Goal: Transaction & Acquisition: Purchase product/service

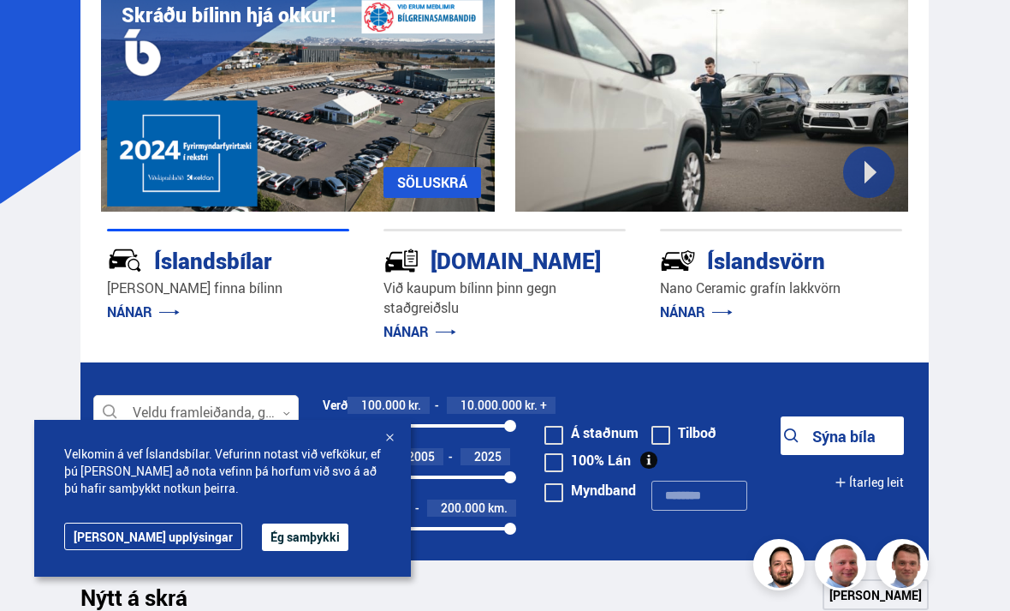
click at [266, 551] on button "Ég samþykki" at bounding box center [305, 536] width 86 height 27
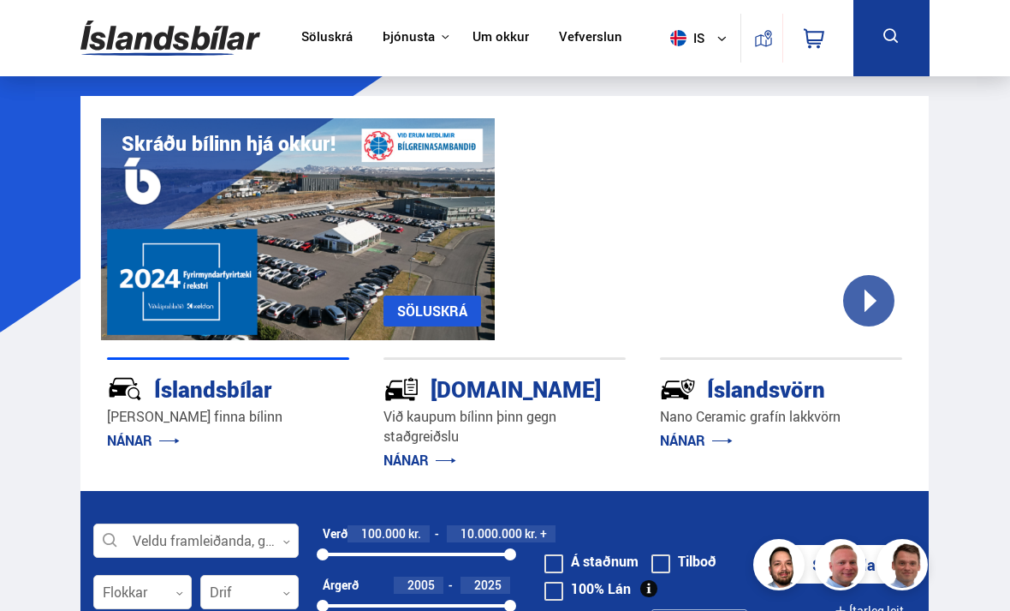
click at [323, 37] on link "Söluskrá" at bounding box center [326, 38] width 51 height 18
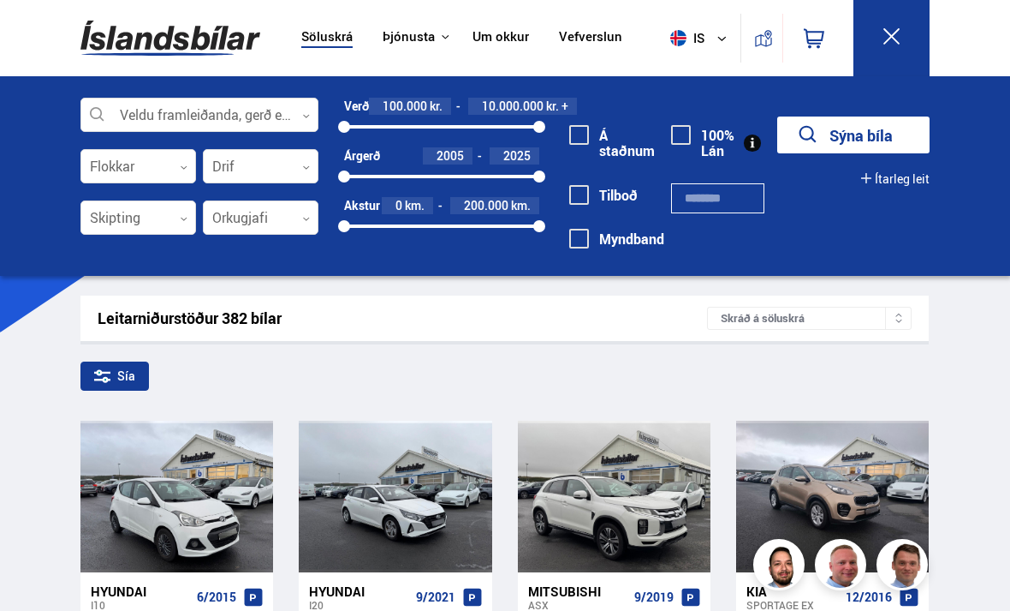
click at [283, 104] on div at bounding box center [199, 115] width 238 height 34
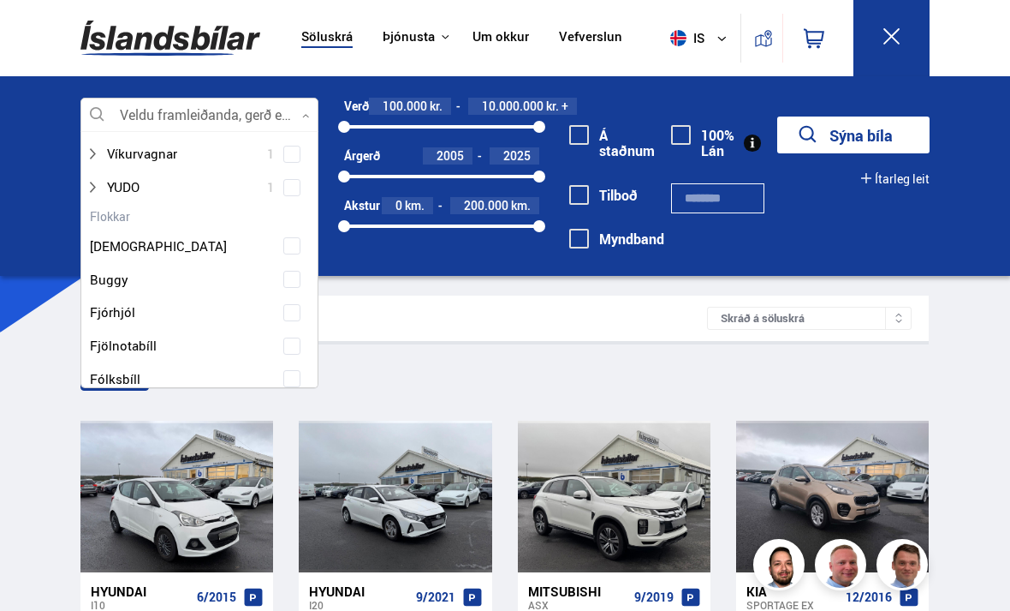
scroll to position [1462, 0]
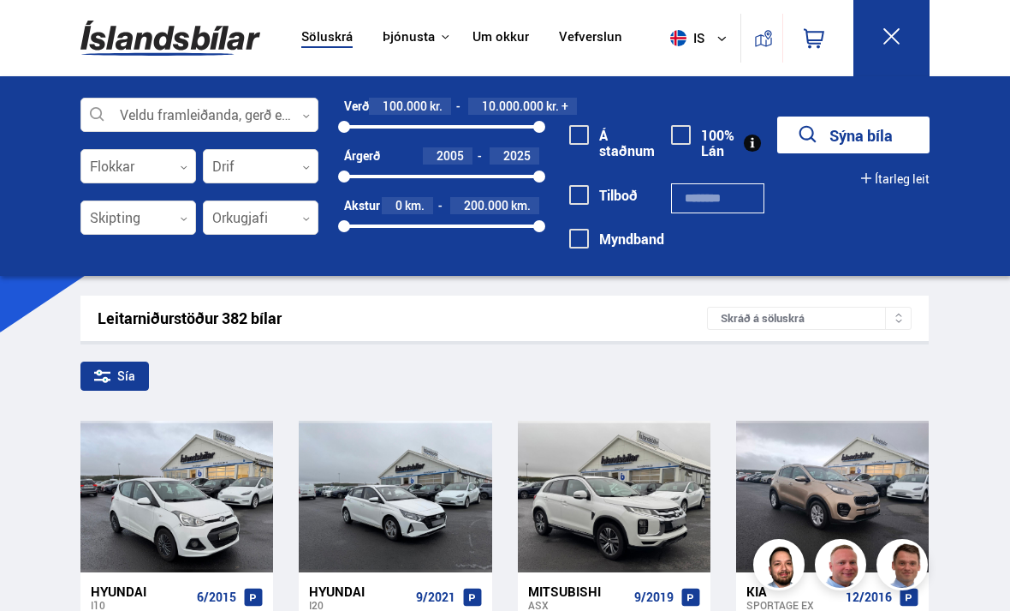
click at [146, 110] on div at bounding box center [199, 115] width 238 height 34
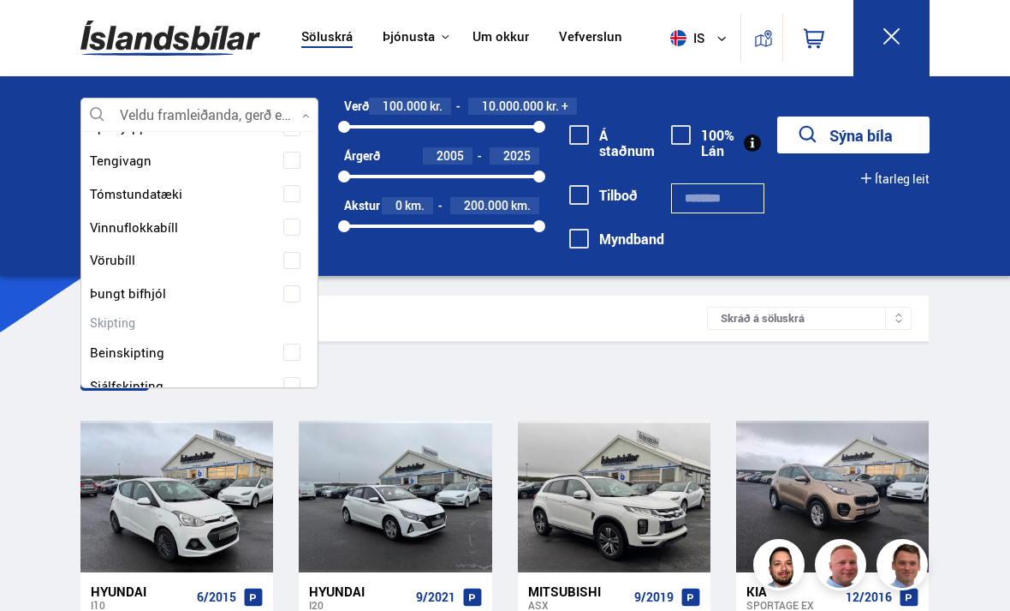
scroll to position [1940, 0]
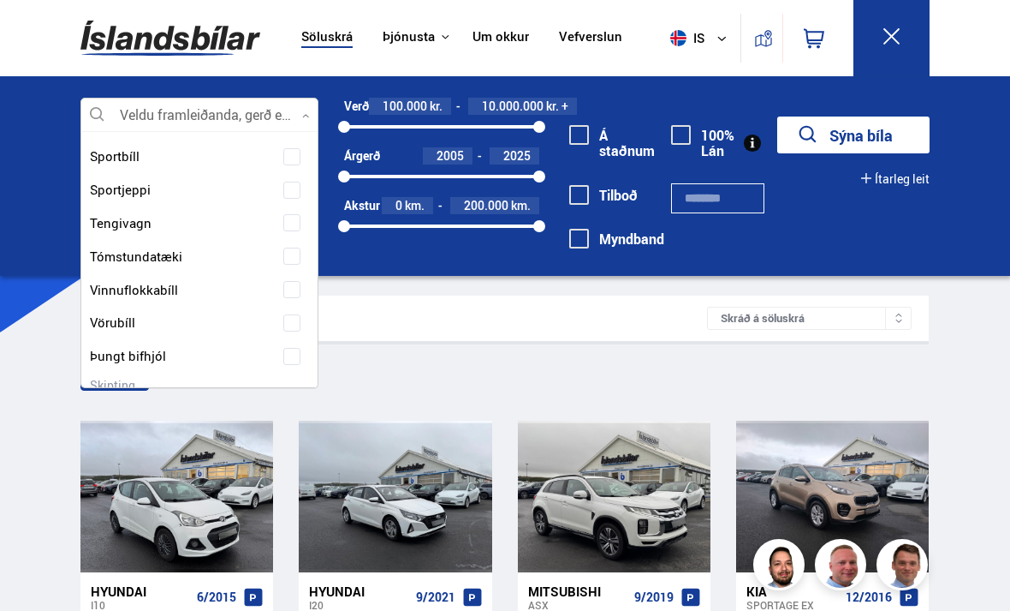
click at [157, 114] on div at bounding box center [199, 115] width 238 height 34
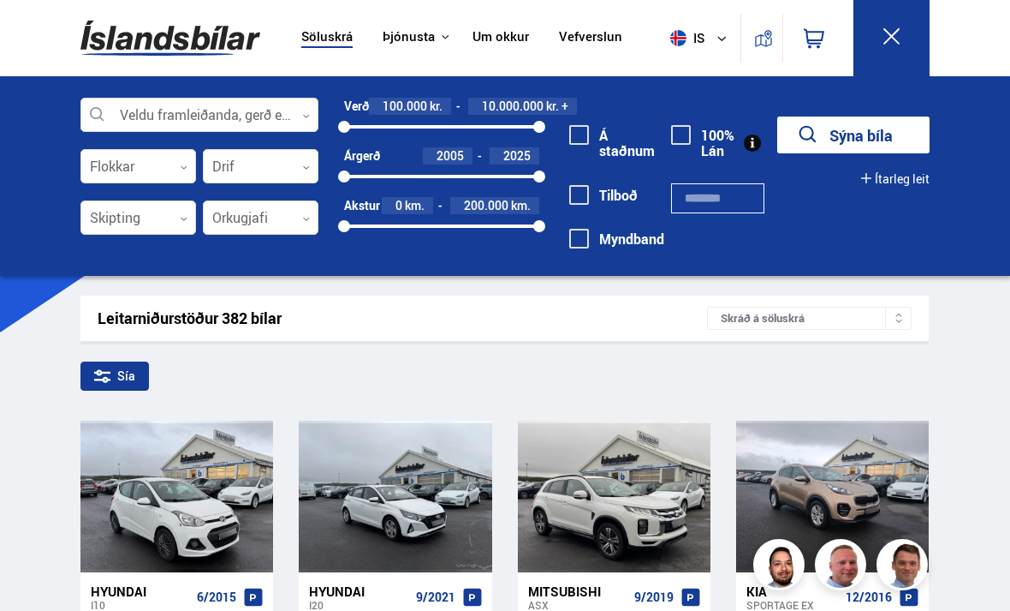
click at [128, 112] on div at bounding box center [199, 115] width 238 height 34
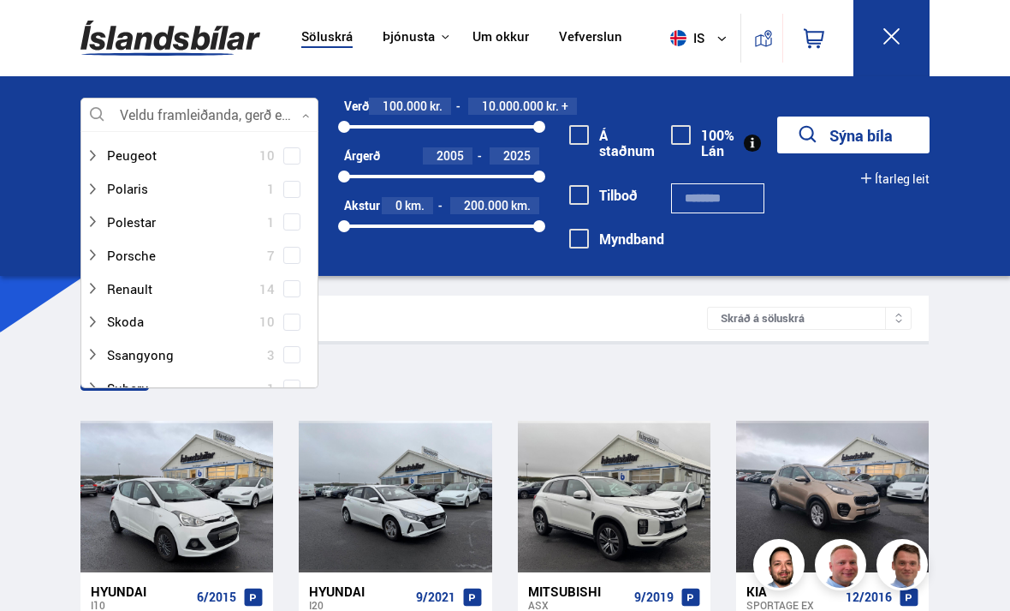
scroll to position [929, 0]
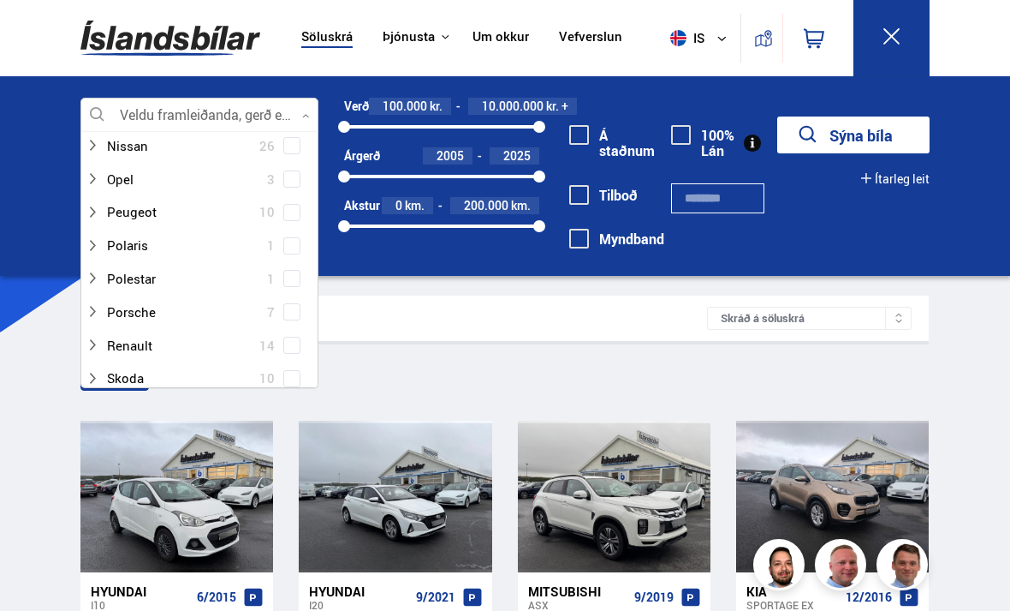
click at [139, 121] on div at bounding box center [199, 115] width 238 height 34
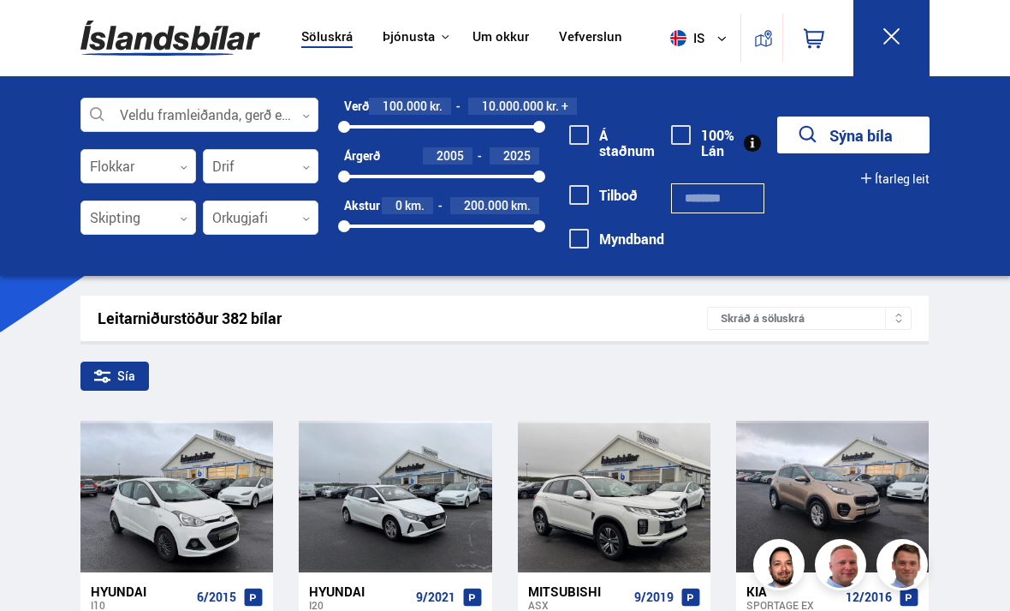
click at [127, 111] on div at bounding box center [199, 115] width 238 height 34
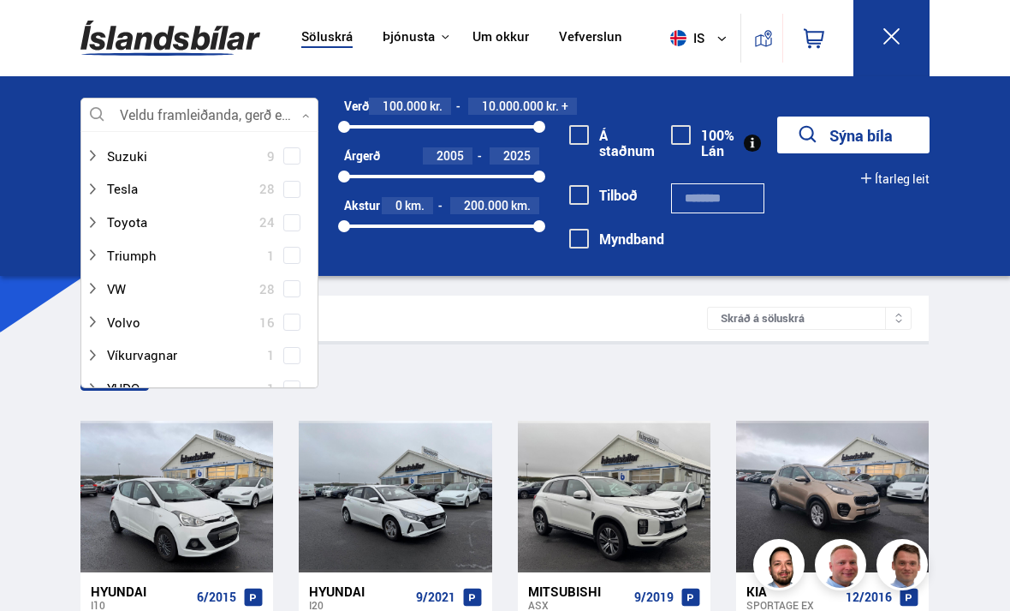
scroll to position [1225, 0]
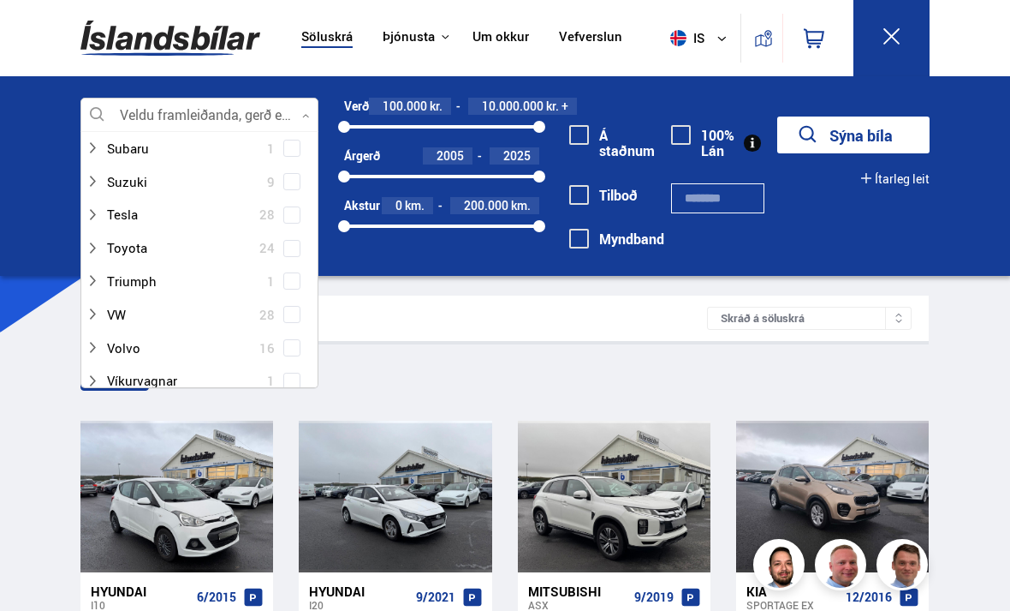
click at [128, 235] on div at bounding box center [183, 247] width 194 height 25
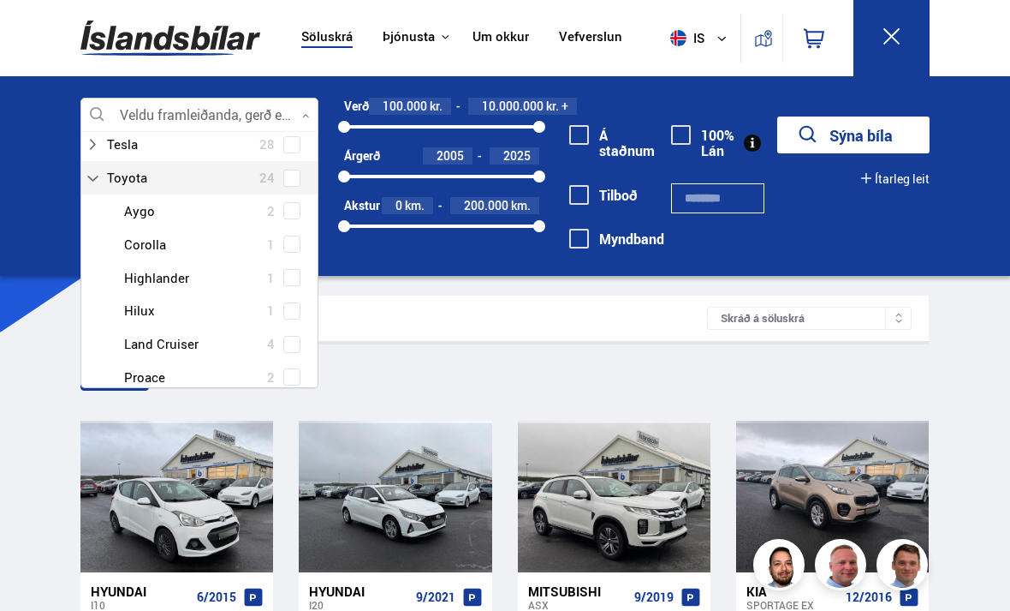
scroll to position [1300, 0]
click at [146, 327] on div at bounding box center [217, 339] width 194 height 25
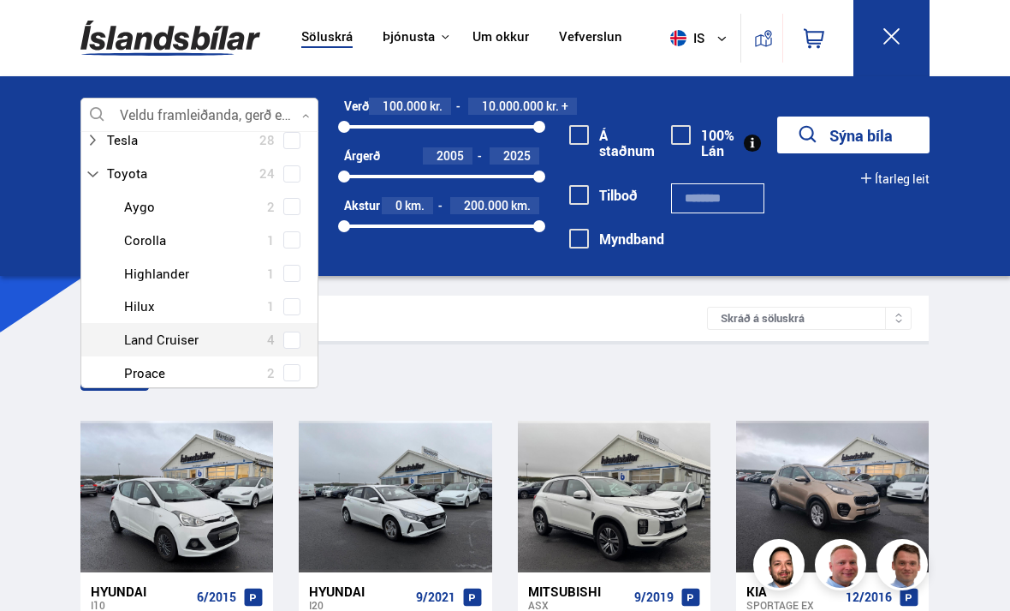
click at [878, 136] on button "Sýna bíla" at bounding box center [854, 134] width 152 height 37
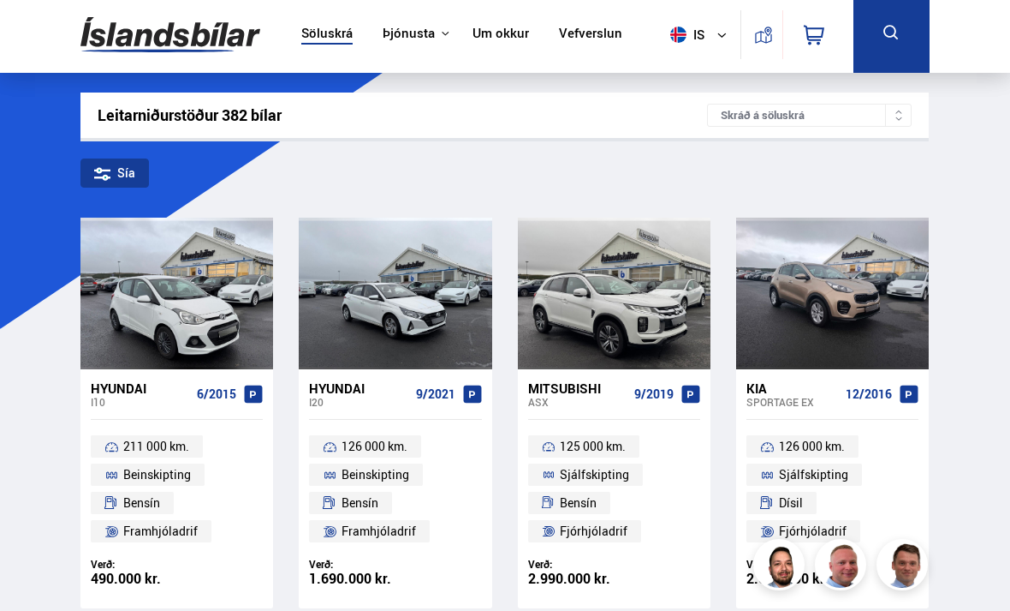
scroll to position [0, 0]
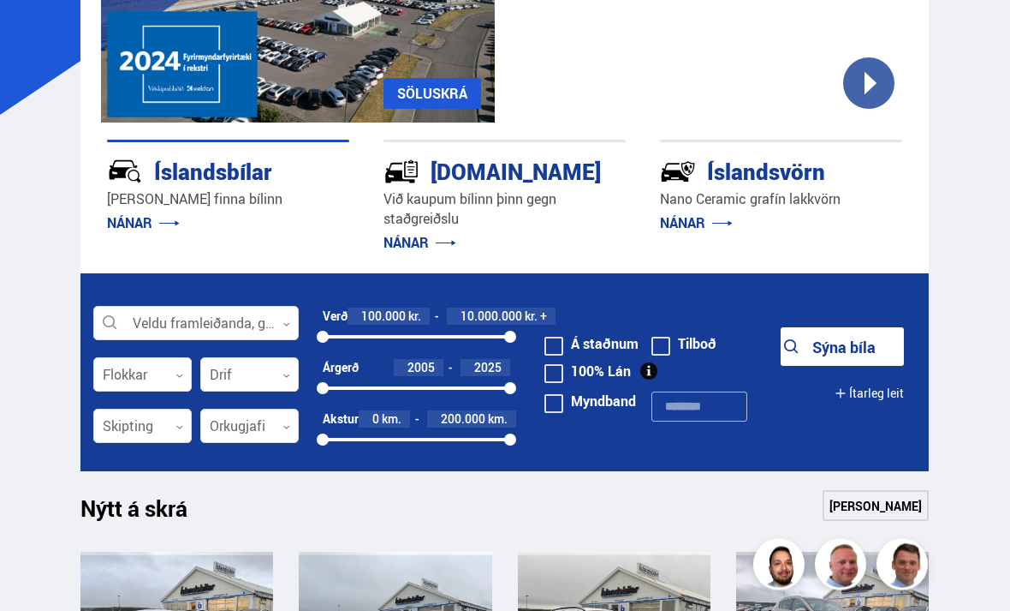
click at [132, 324] on div at bounding box center [196, 324] width 206 height 34
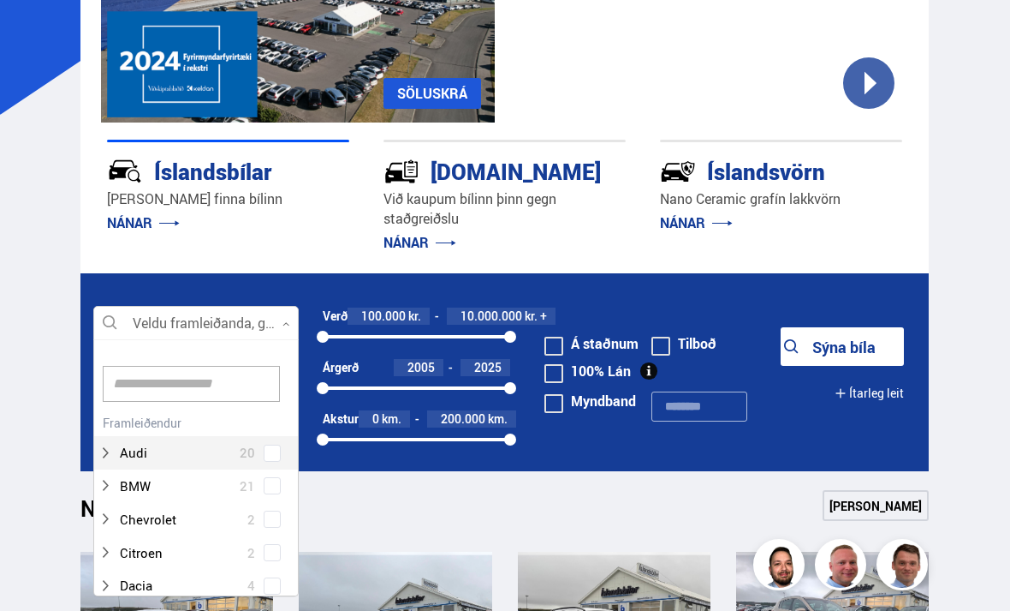
click at [134, 381] on input at bounding box center [191, 384] width 177 height 36
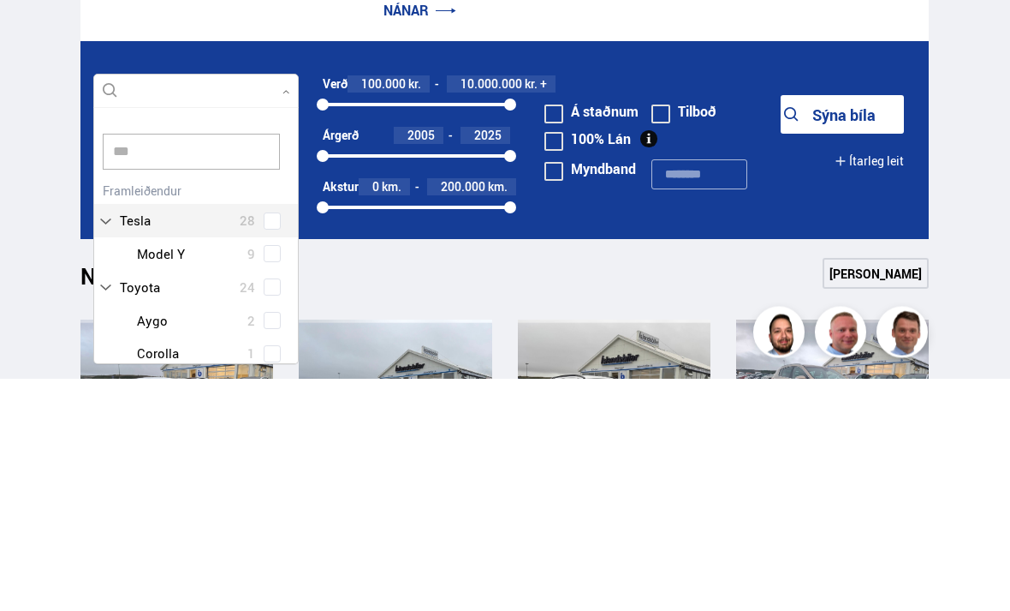
type input "***"
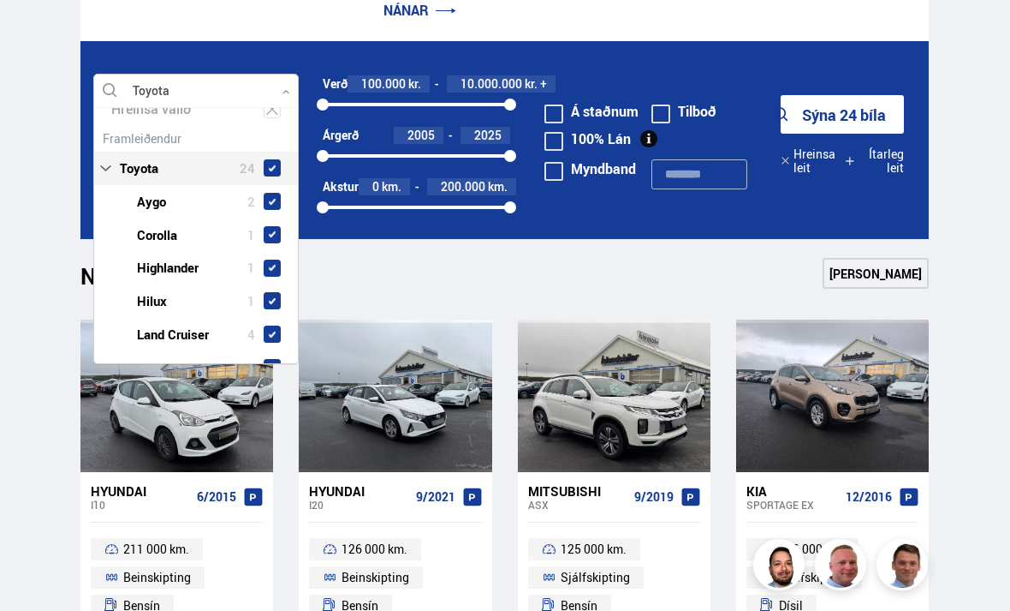
scroll to position [86, 0]
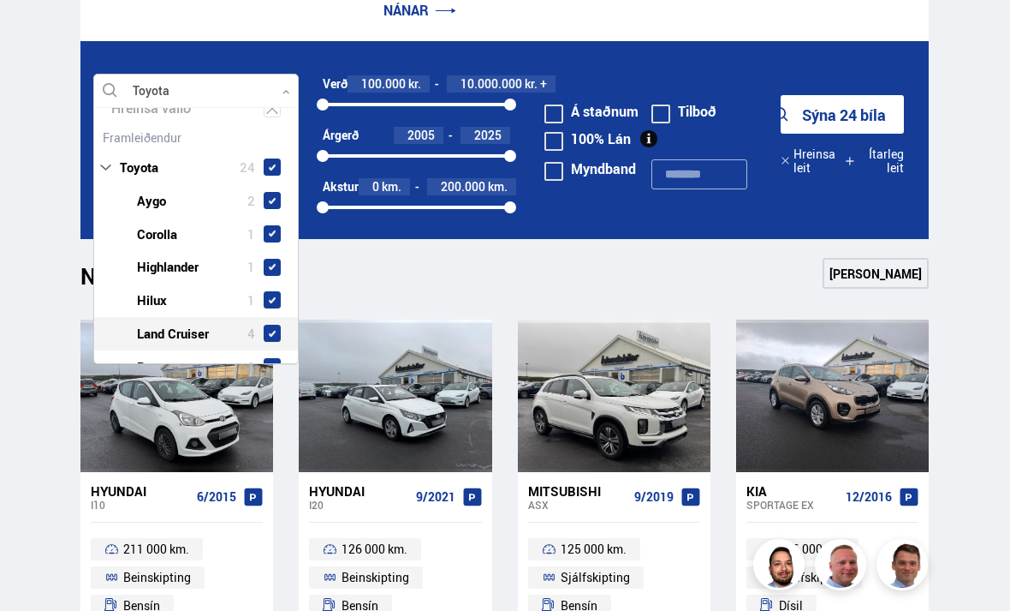
click at [149, 328] on div at bounding box center [213, 333] width 161 height 25
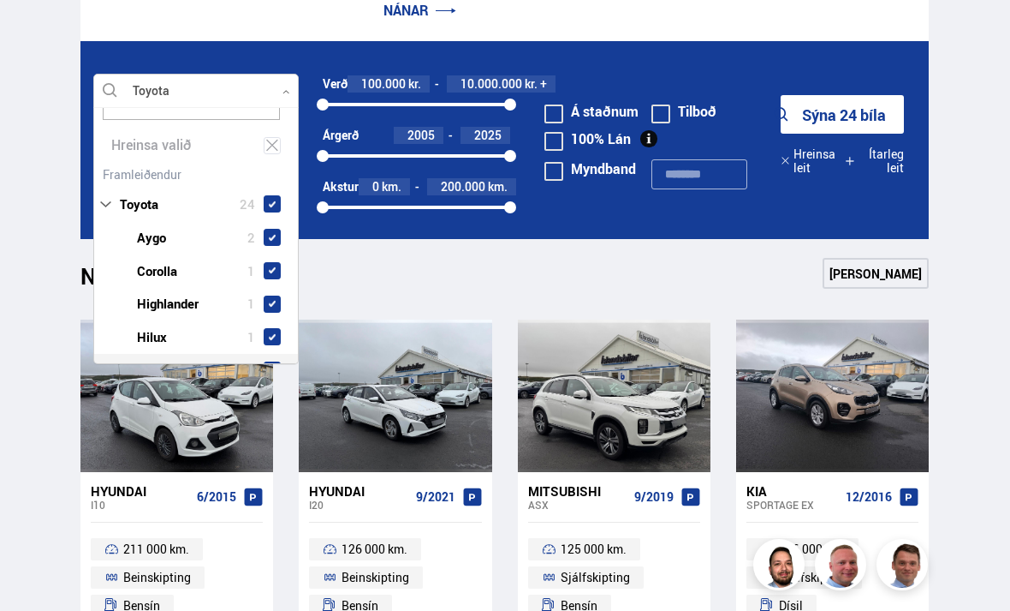
scroll to position [51, 0]
click at [280, 235] on span at bounding box center [272, 236] width 17 height 17
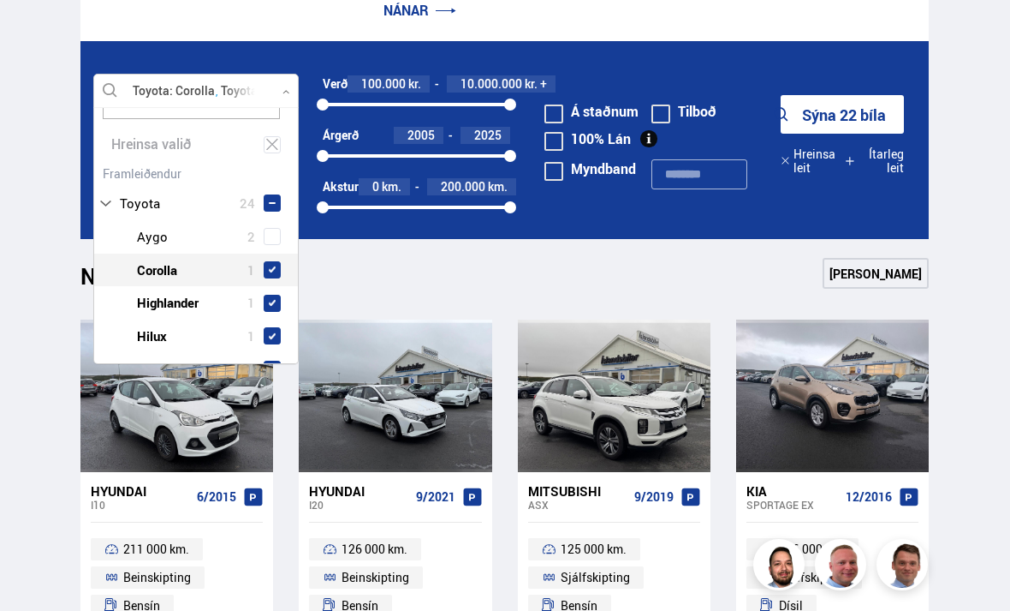
click at [281, 273] on span at bounding box center [272, 269] width 17 height 17
click at [277, 300] on span at bounding box center [272, 303] width 14 height 14
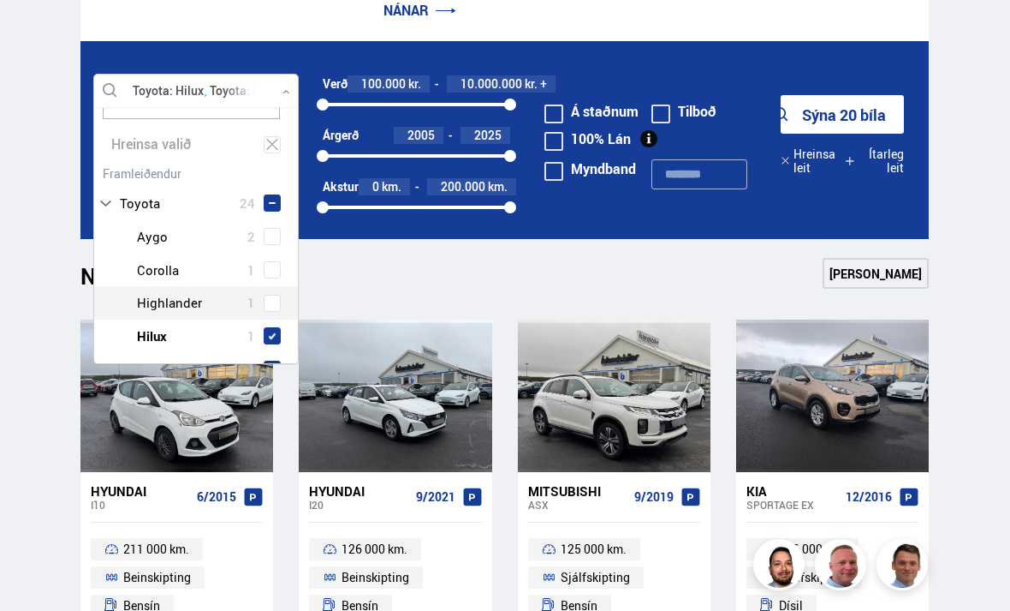
click at [280, 332] on span at bounding box center [272, 335] width 17 height 17
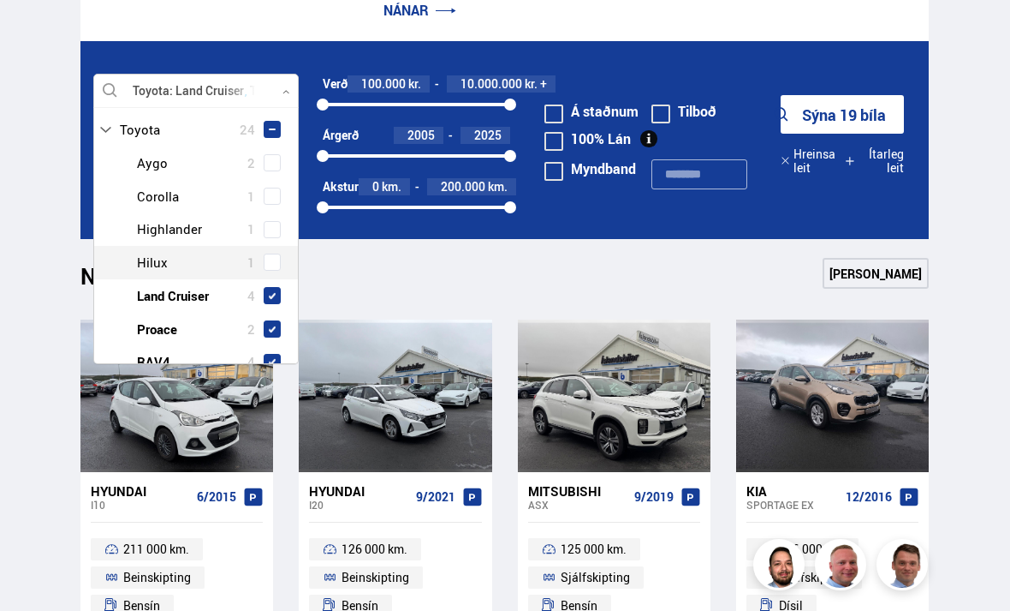
scroll to position [127, 0]
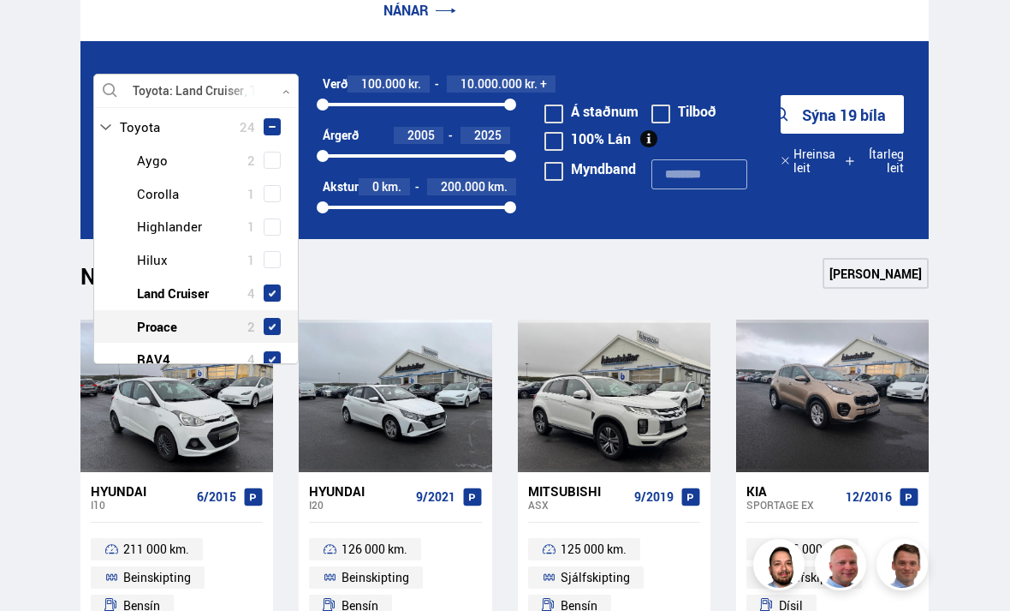
click at [281, 318] on span at bounding box center [272, 326] width 17 height 17
click at [278, 355] on span at bounding box center [272, 359] width 17 height 17
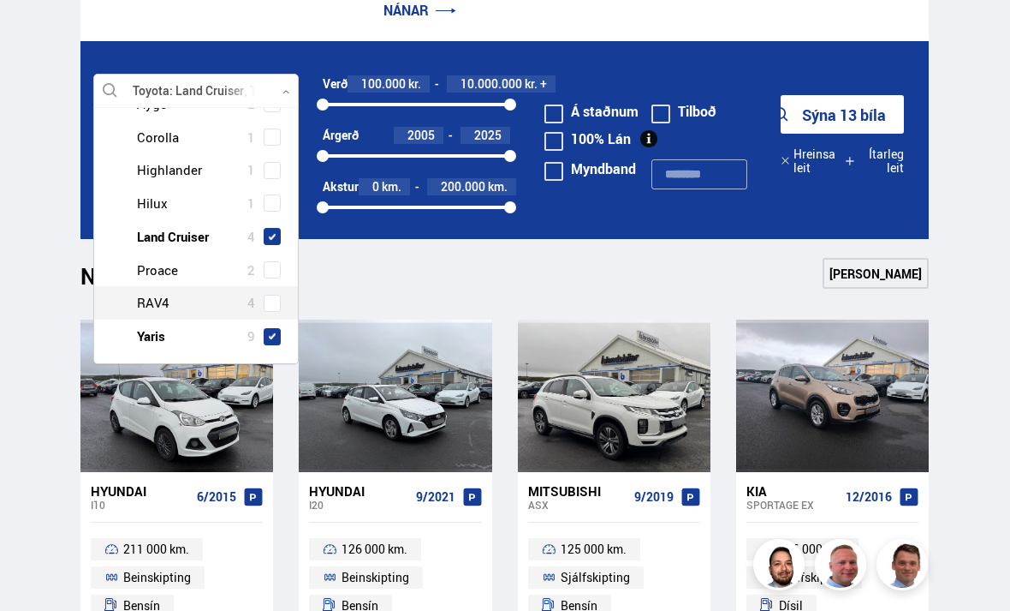
scroll to position [182, 0]
click at [279, 329] on span at bounding box center [272, 337] width 17 height 17
click at [867, 111] on button "Sýna 4 bíla" at bounding box center [842, 114] width 123 height 39
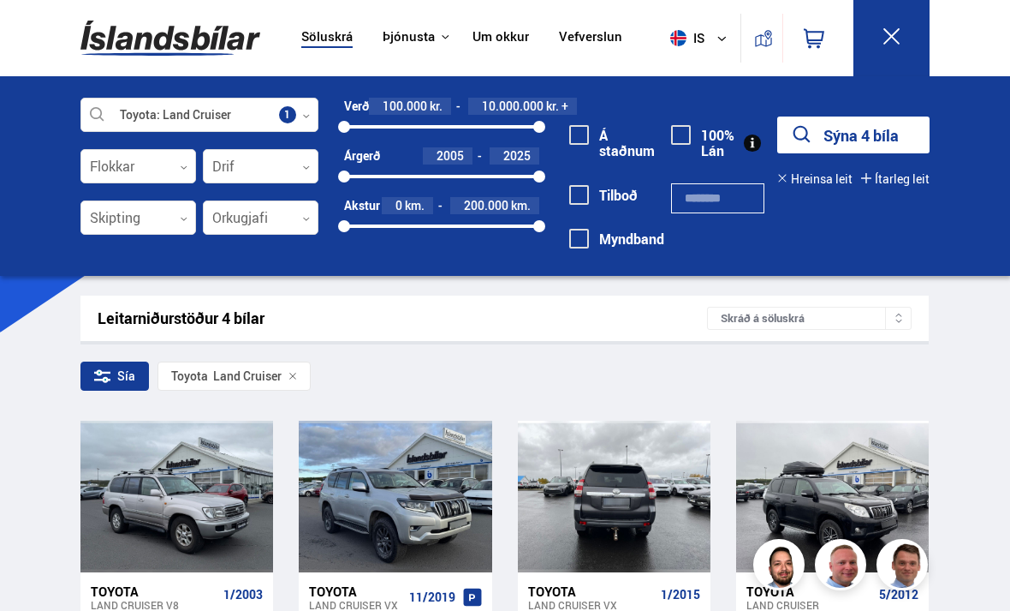
click at [665, 504] on div at bounding box center [653, 496] width 39 height 152
